Goal: Information Seeking & Learning: Learn about a topic

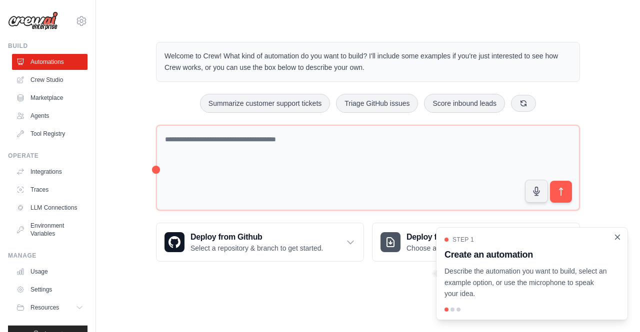
click at [617, 238] on icon "Close walkthrough" at bounding box center [617, 237] width 4 height 4
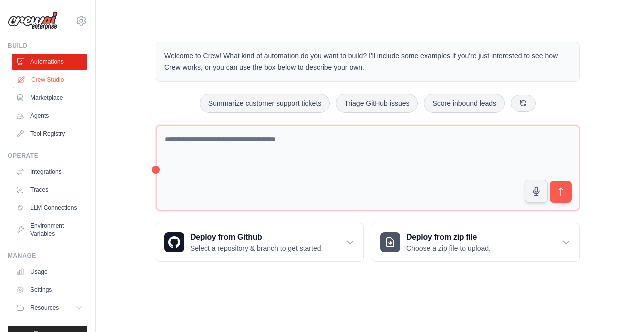
click at [52, 82] on link "Crew Studio" at bounding box center [50, 80] width 75 height 16
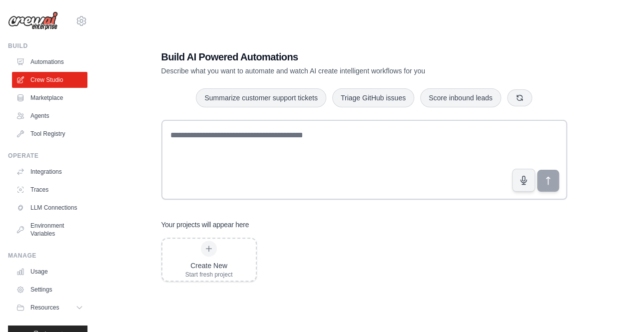
scroll to position [20, 0]
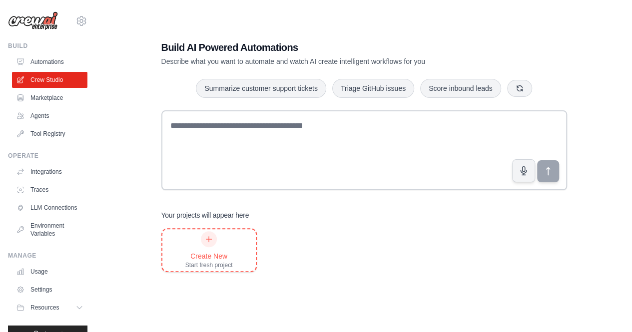
click at [210, 238] on icon at bounding box center [209, 239] width 8 height 8
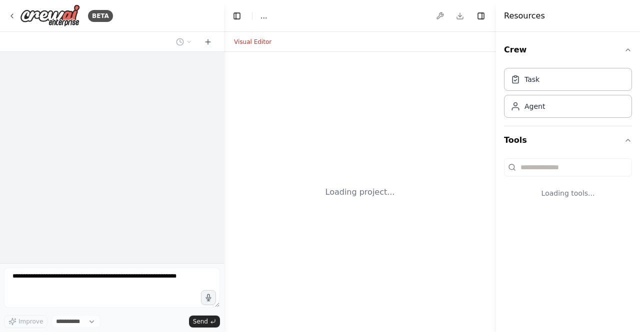
select select "****"
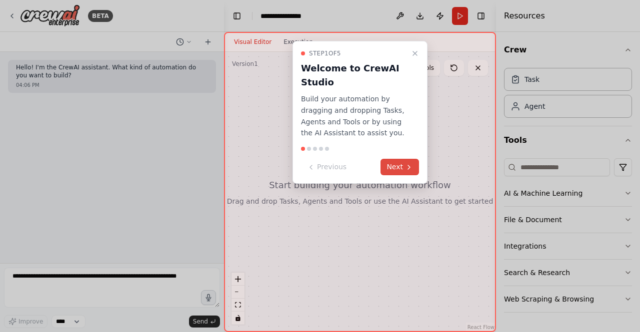
click at [411, 160] on button "Next" at bounding box center [399, 167] width 38 height 16
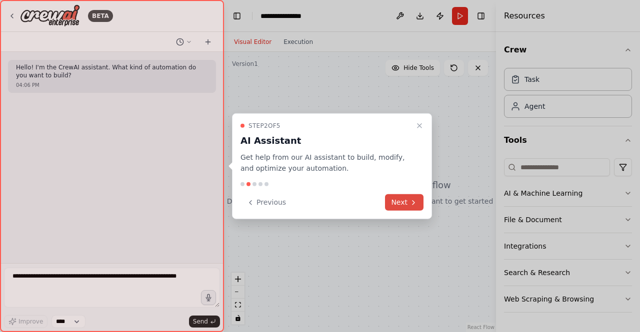
click at [397, 200] on button "Next" at bounding box center [404, 202] width 38 height 16
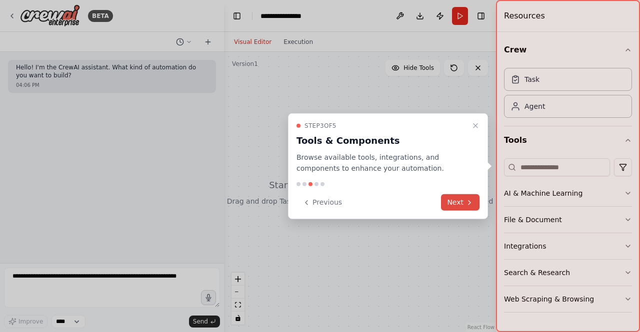
click at [463, 201] on button "Next" at bounding box center [460, 202] width 38 height 16
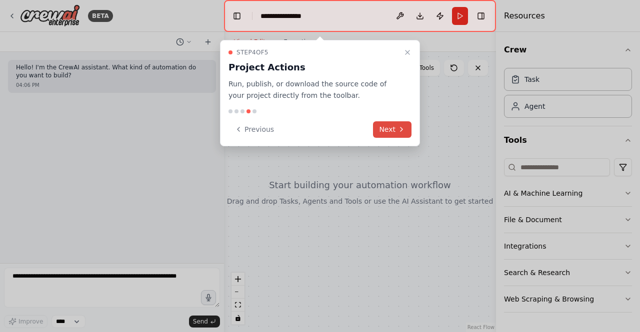
click at [387, 126] on button "Next" at bounding box center [392, 129] width 38 height 16
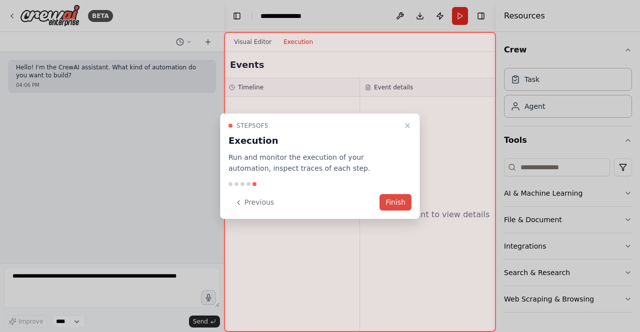
click at [397, 200] on button "Finish" at bounding box center [395, 202] width 32 height 16
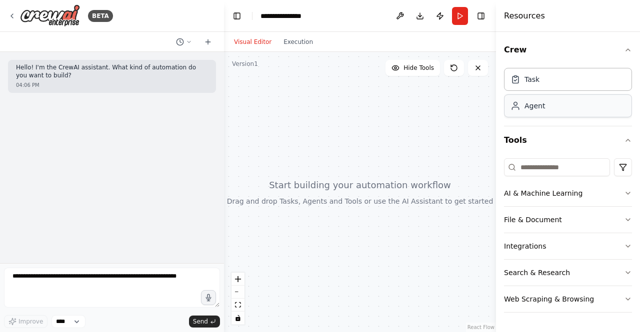
click at [532, 114] on div "Agent" at bounding box center [568, 105] width 128 height 23
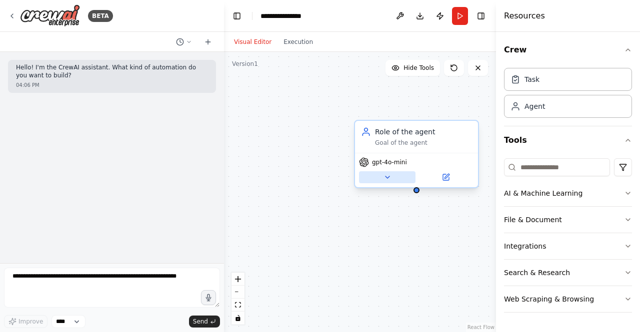
click at [387, 175] on icon at bounding box center [387, 177] width 8 height 8
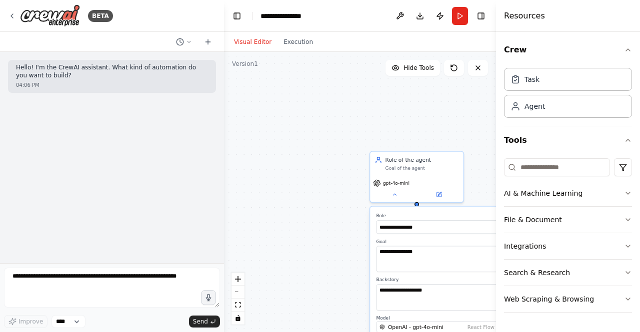
click at [347, 200] on div "**********" at bounding box center [360, 192] width 272 height 280
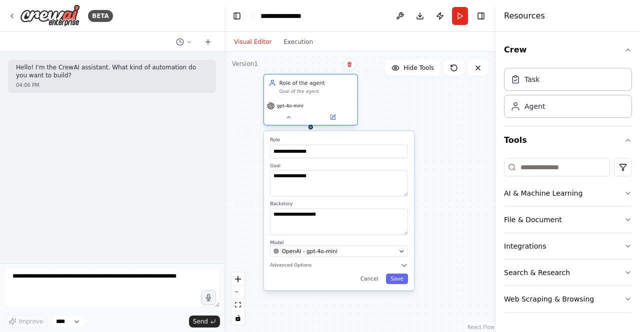
drag, startPoint x: 392, startPoint y: 176, endPoint x: 287, endPoint y: 100, distance: 128.9
click at [287, 100] on div "gpt-4o-mini" at bounding box center [310, 112] width 93 height 26
click at [375, 282] on button "Cancel" at bounding box center [369, 279] width 27 height 10
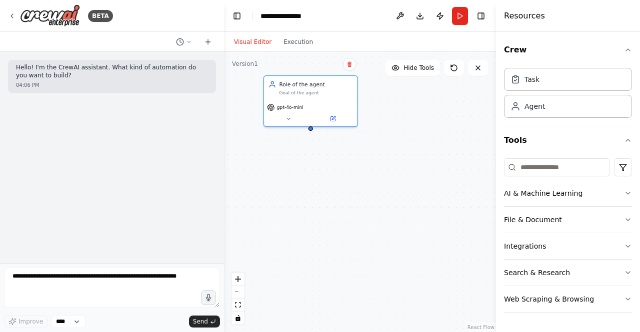
click at [385, 93] on div "Role of the agent Goal of the agent gpt-4o-mini" at bounding box center [360, 192] width 272 height 280
click at [627, 193] on icon "button" at bounding box center [628, 193] width 4 height 2
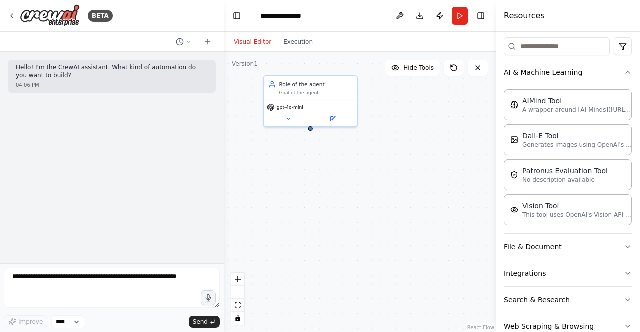
scroll to position [141, 0]
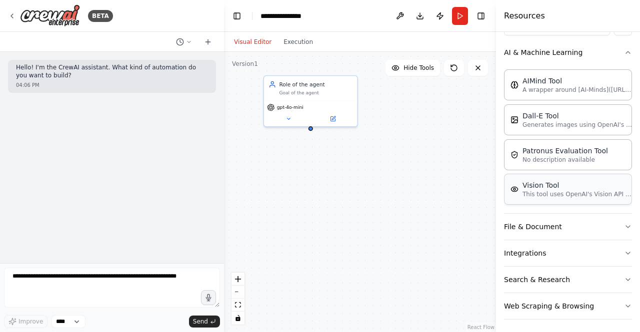
click at [580, 195] on p "This tool uses OpenAI's Vision API to describe the contents of an image." at bounding box center [577, 194] width 110 height 8
click at [624, 223] on icon "button" at bounding box center [628, 227] width 8 height 8
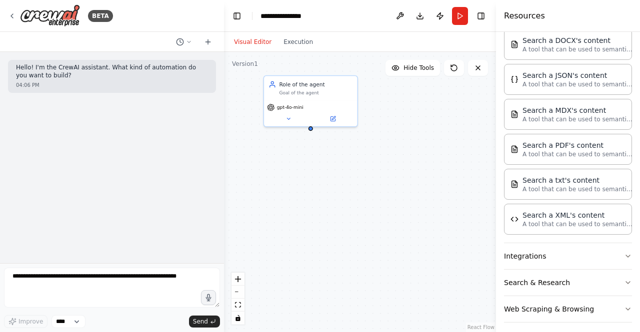
scroll to position [392, 0]
click at [624, 251] on icon "button" at bounding box center [628, 255] width 8 height 8
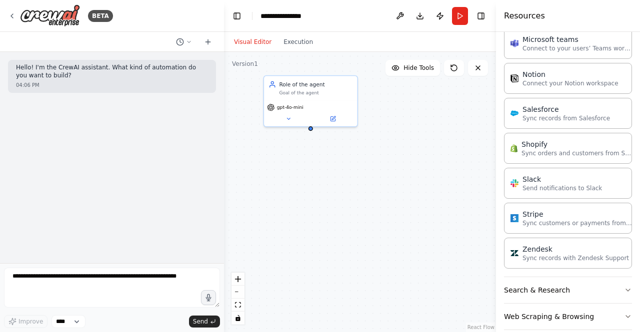
scroll to position [1058, 0]
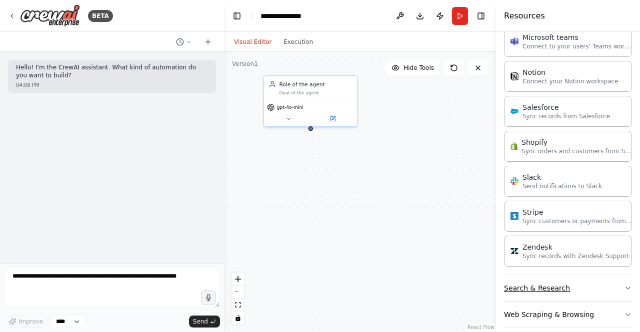
click at [624, 284] on icon "button" at bounding box center [628, 288] width 8 height 8
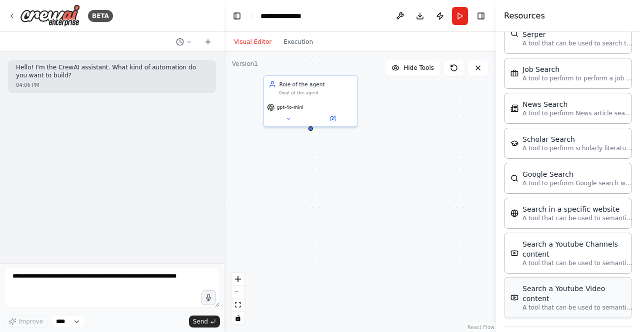
scroll to position [1562, 0]
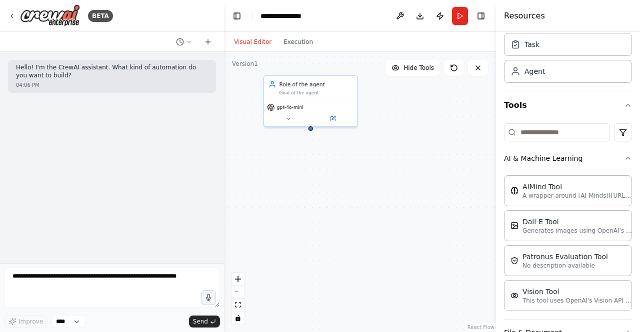
scroll to position [0, 0]
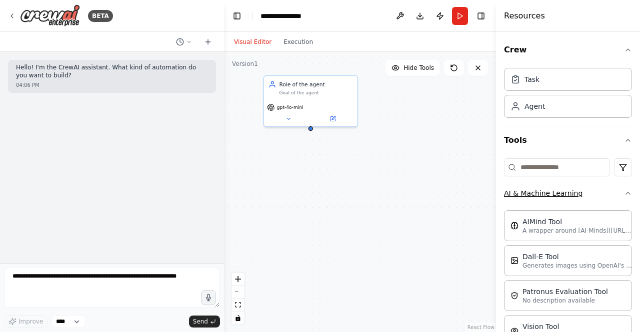
click at [624, 192] on icon "button" at bounding box center [628, 193] width 8 height 8
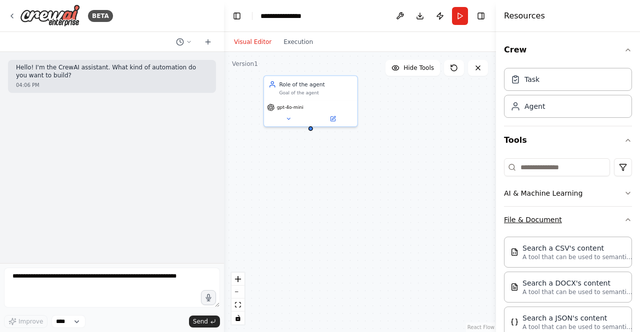
click at [624, 220] on icon "button" at bounding box center [628, 220] width 8 height 8
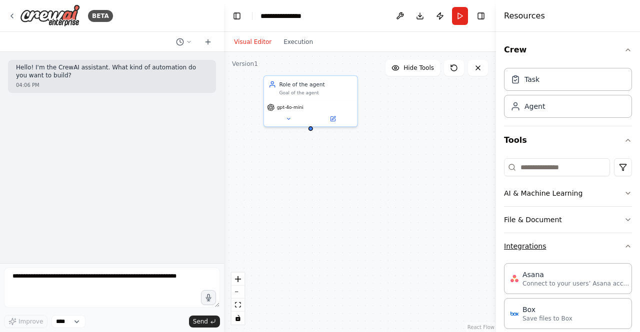
click at [624, 246] on icon "button" at bounding box center [628, 246] width 8 height 8
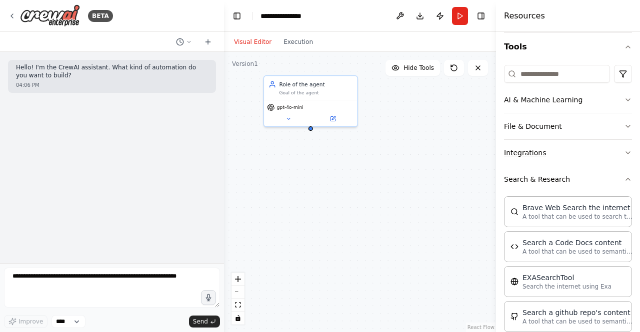
scroll to position [100, 0]
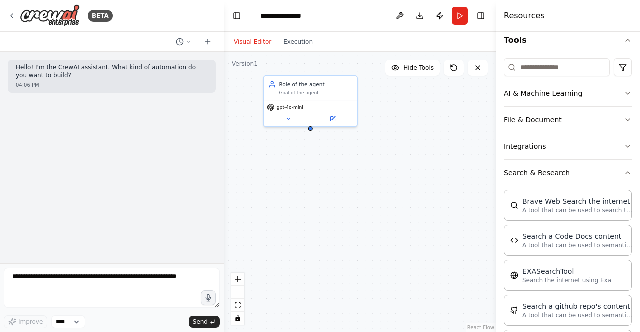
click at [626, 172] on icon "button" at bounding box center [628, 173] width 4 height 2
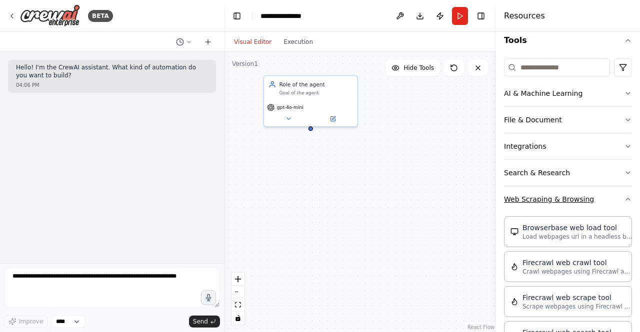
click at [624, 197] on icon "button" at bounding box center [628, 199] width 8 height 8
